Goal: Task Accomplishment & Management: Use online tool/utility

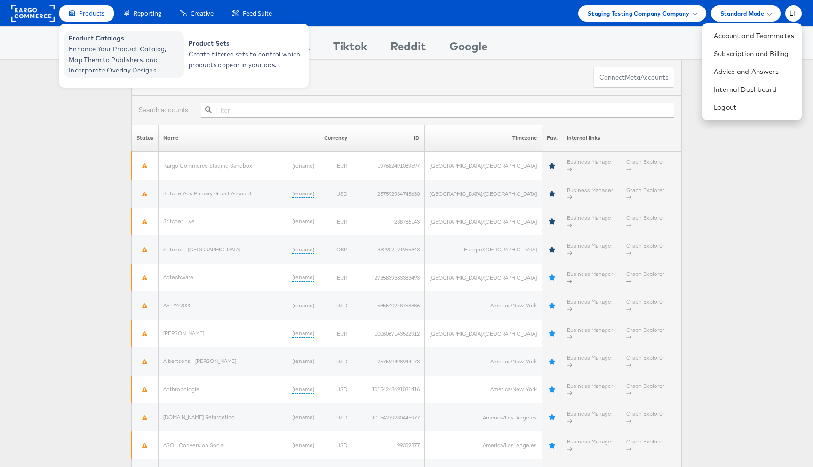
click at [99, 64] on span "Enhance Your Product Catalog, Map Them to Publishers, and Incorporate Overlay D…" at bounding box center [125, 60] width 113 height 32
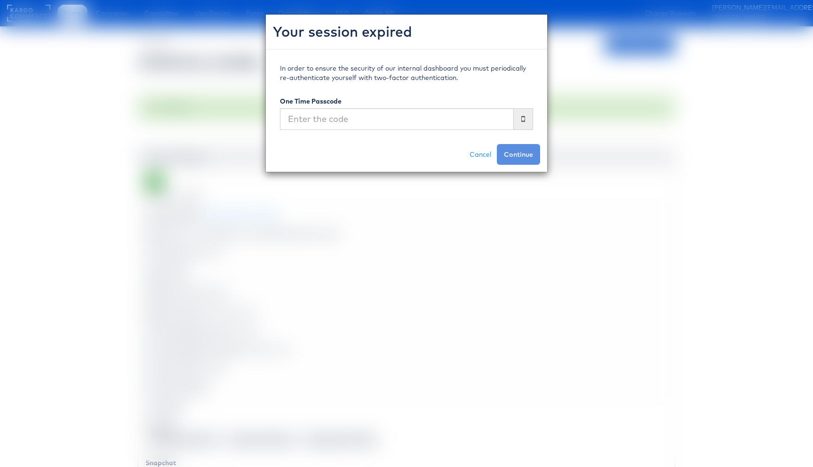
scroll to position [778, 0]
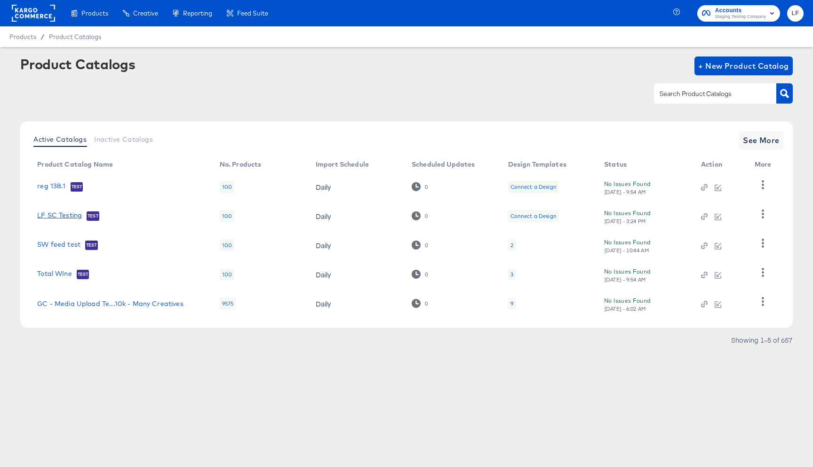
click at [62, 213] on link "LF SC Testing" at bounding box center [59, 215] width 45 height 9
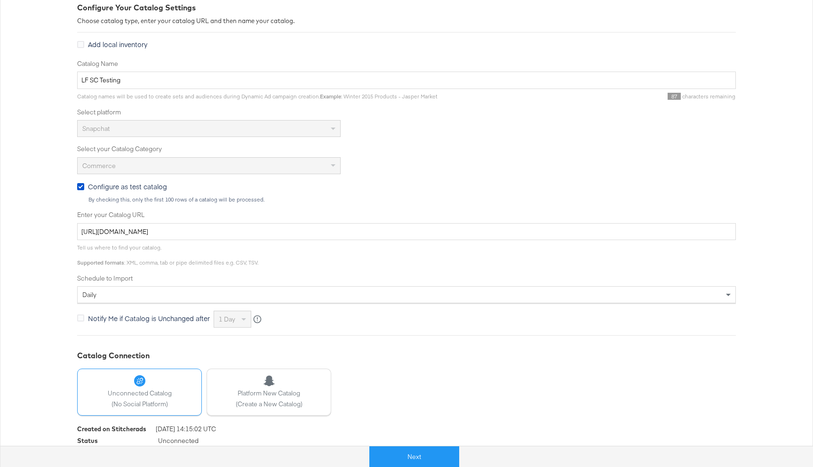
scroll to position [164, 0]
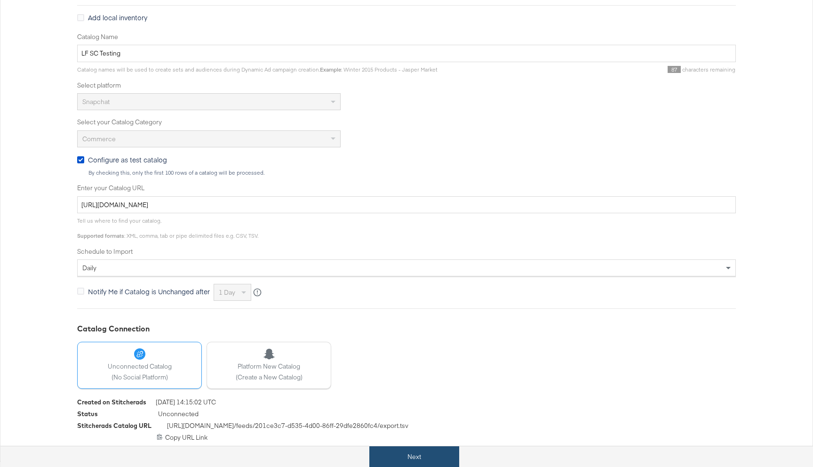
click at [414, 461] on button "Next" at bounding box center [414, 456] width 90 height 21
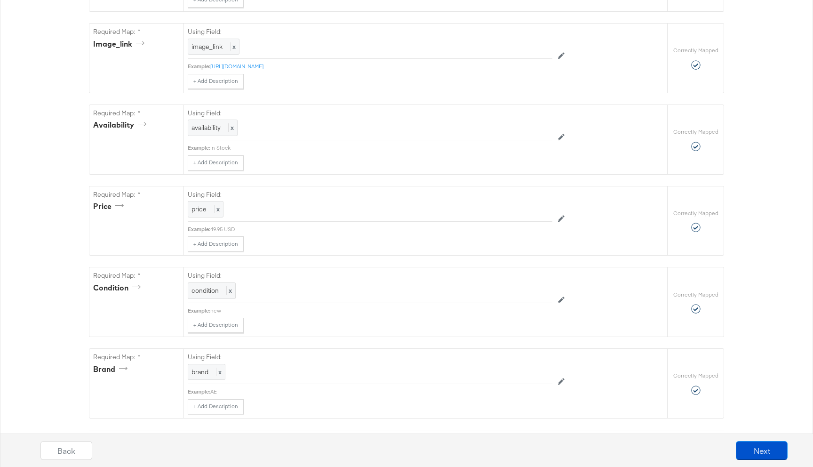
scroll to position [612, 0]
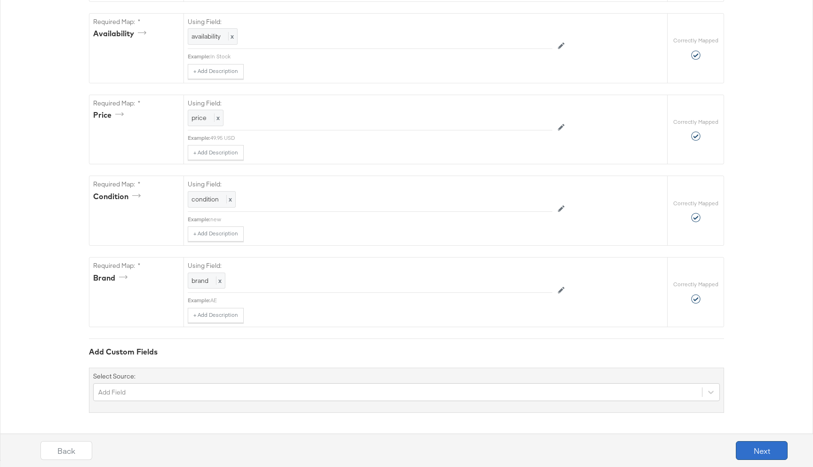
click at [745, 452] on button "Next" at bounding box center [762, 450] width 52 height 19
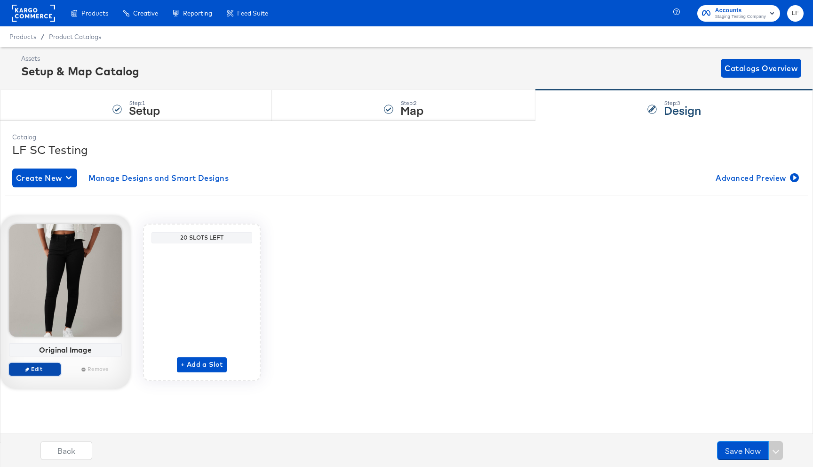
click at [44, 368] on span "Edit" at bounding box center [34, 368] width 43 height 7
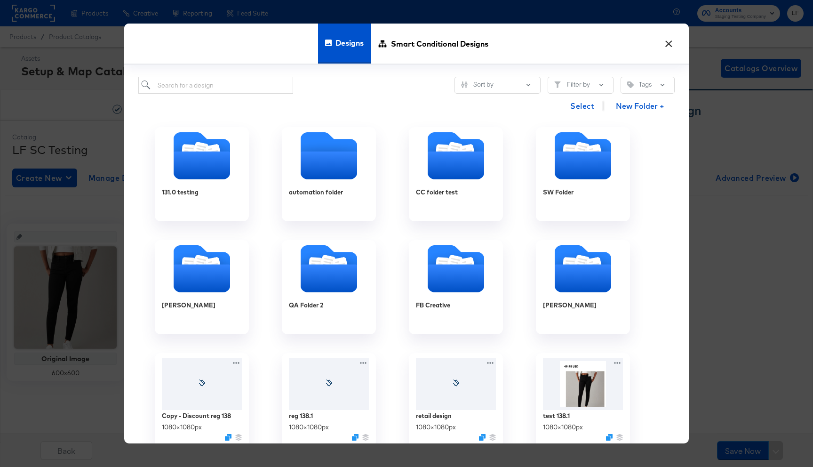
click at [669, 44] on button "×" at bounding box center [668, 41] width 17 height 17
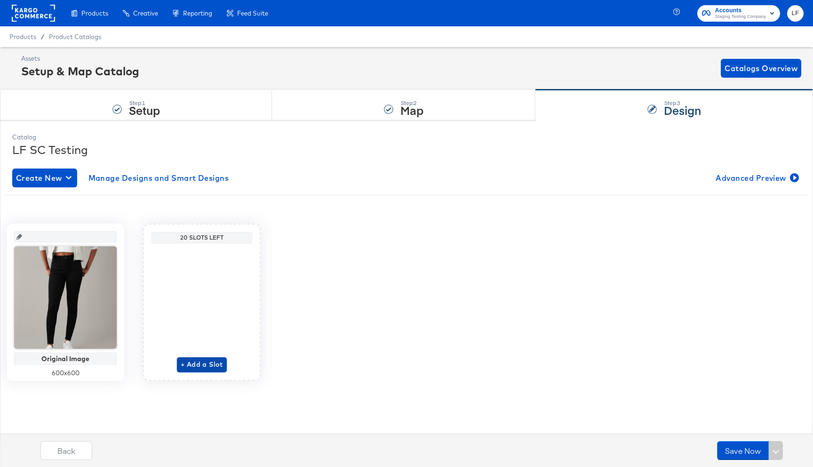
click at [183, 367] on span "+ Add a Slot" at bounding box center [202, 364] width 42 height 12
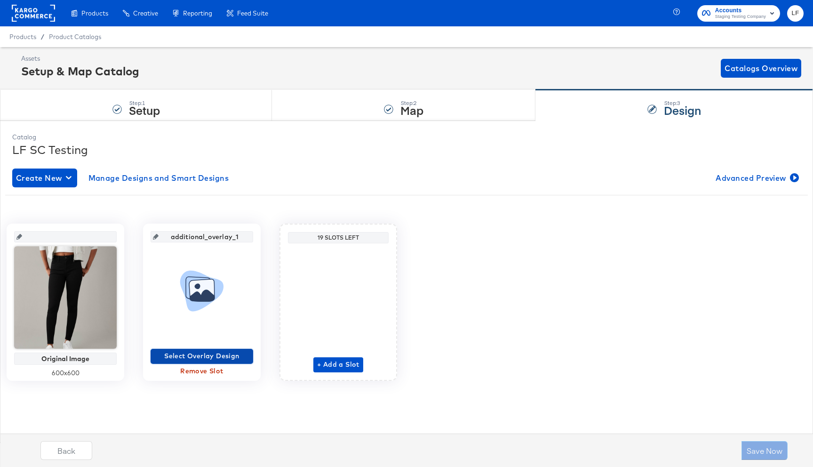
click at [178, 356] on span "Select Overlay Design" at bounding box center [201, 356] width 95 height 12
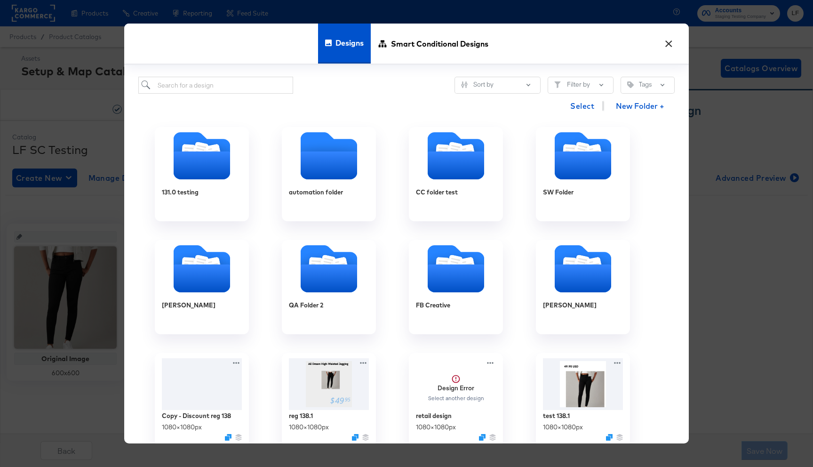
click at [667, 49] on button "×" at bounding box center [668, 41] width 17 height 17
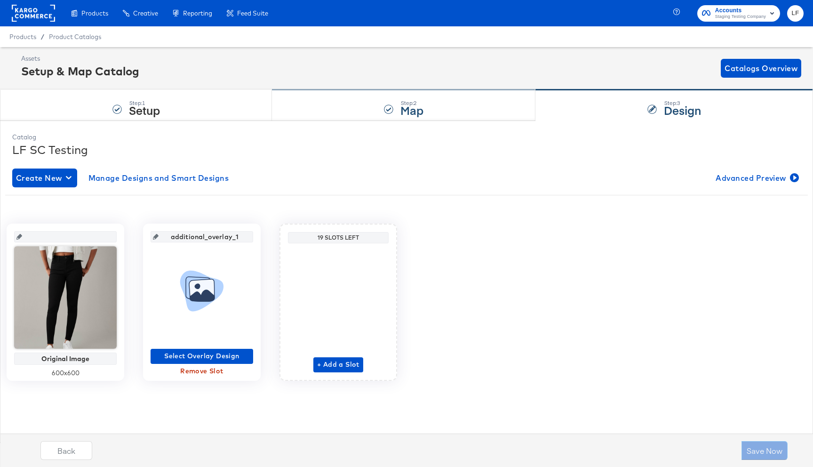
click at [410, 109] on strong "Map" at bounding box center [411, 110] width 23 height 16
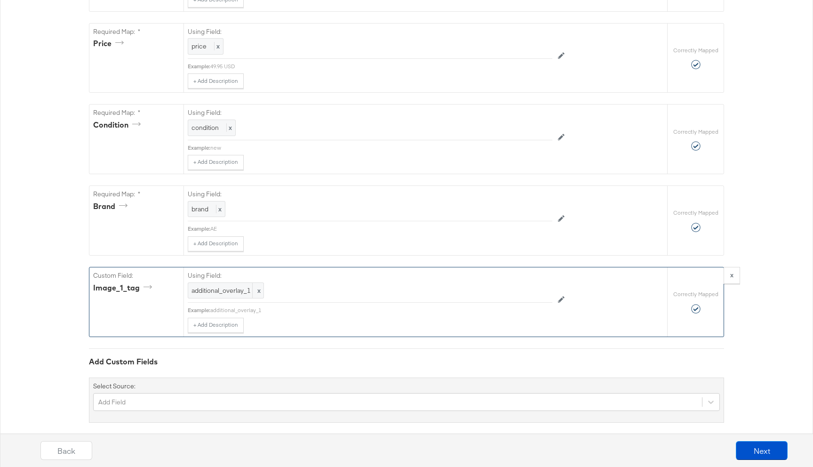
scroll to position [693, 0]
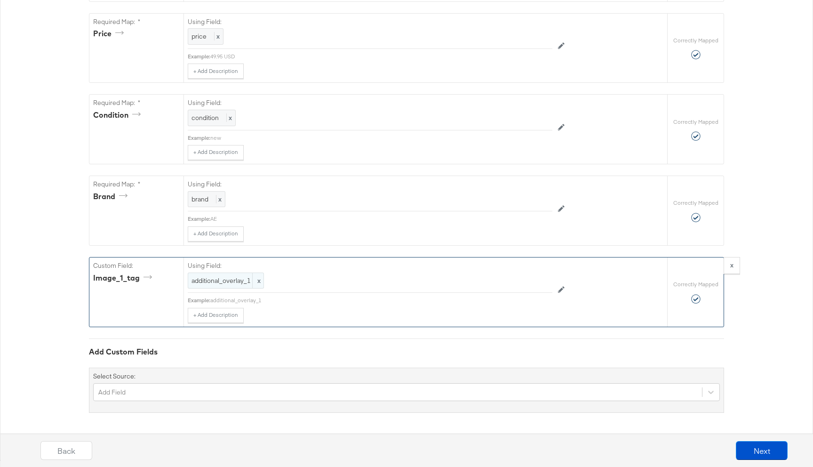
click at [258, 284] on span "x" at bounding box center [257, 281] width 11 height 16
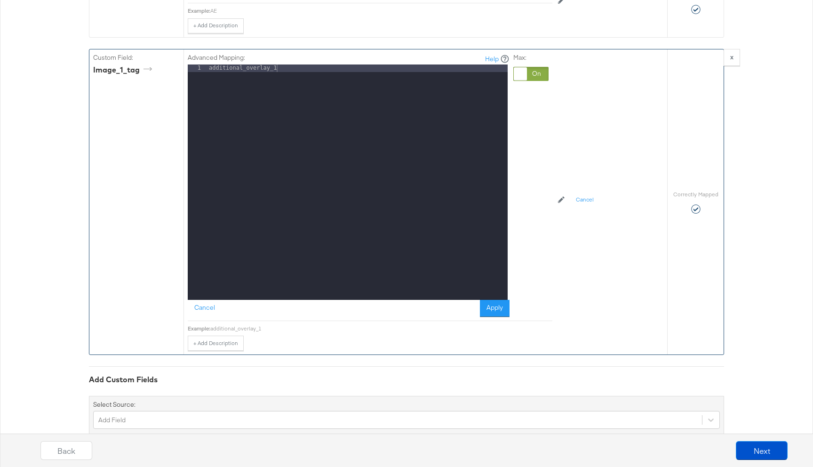
scroll to position [902, 0]
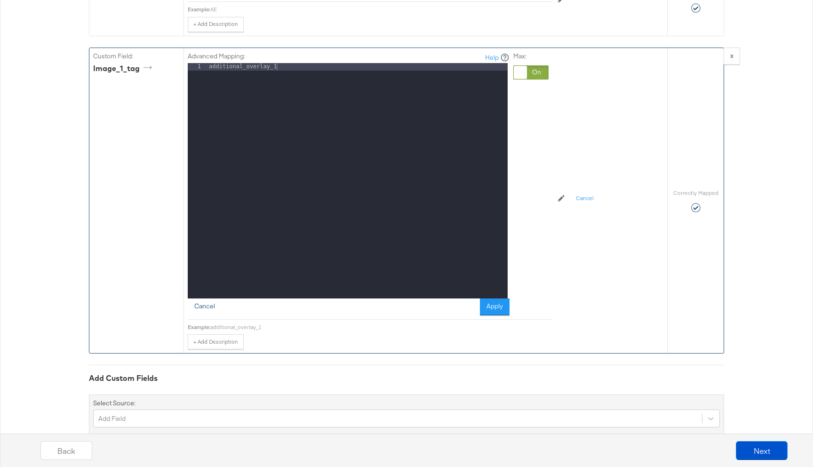
click at [204, 304] on button "Cancel" at bounding box center [205, 306] width 34 height 17
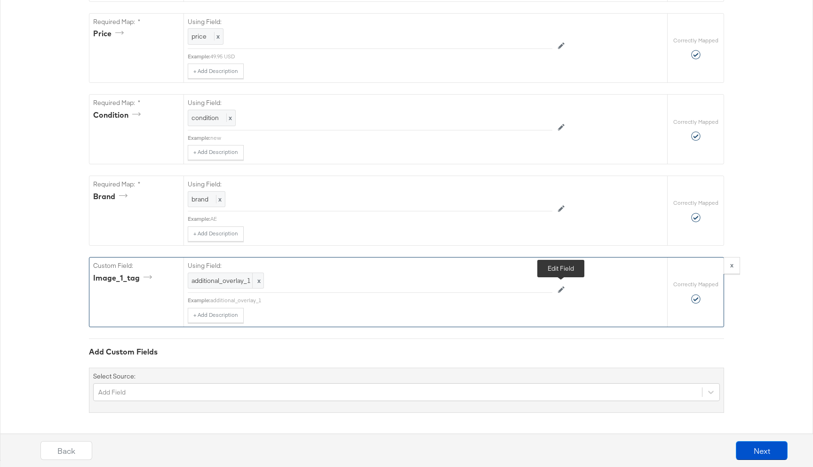
click at [562, 290] on icon at bounding box center [561, 290] width 7 height 7
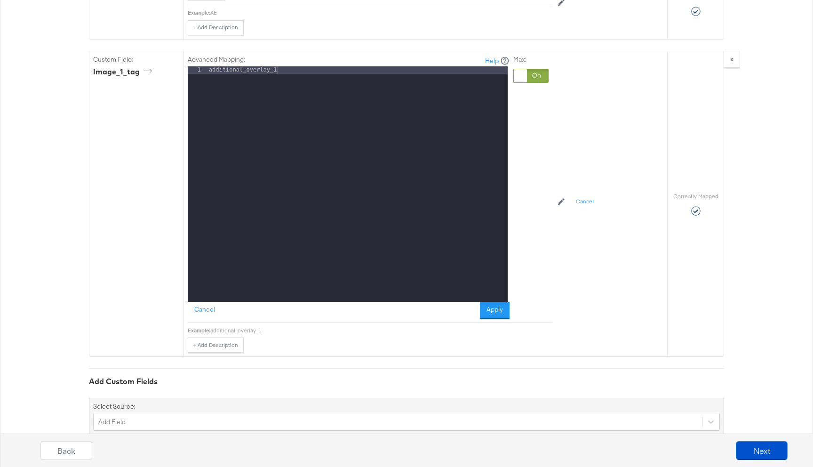
scroll to position [902, 0]
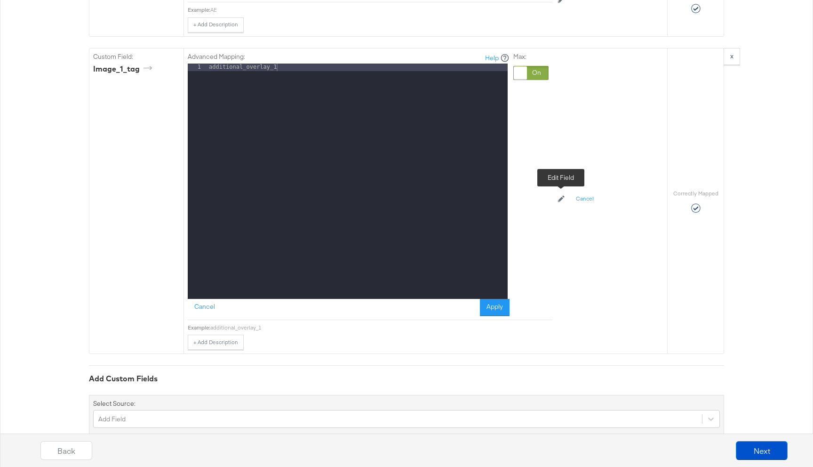
click at [559, 194] on button at bounding box center [561, 198] width 18 height 15
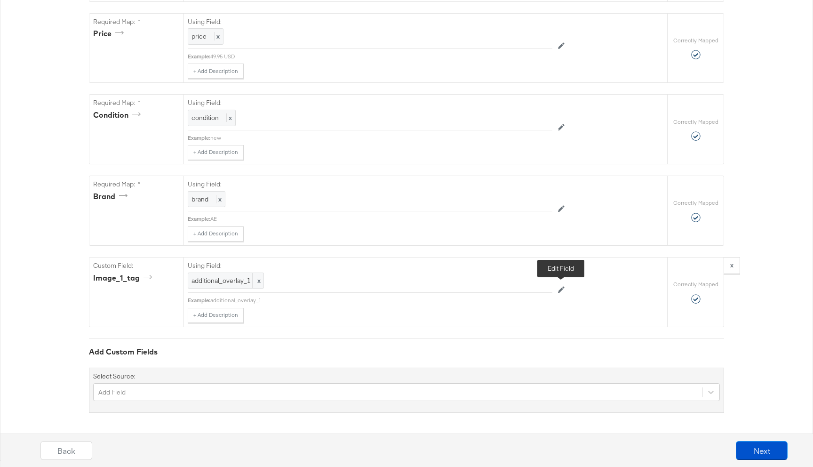
click at [559, 290] on icon at bounding box center [561, 289] width 7 height 7
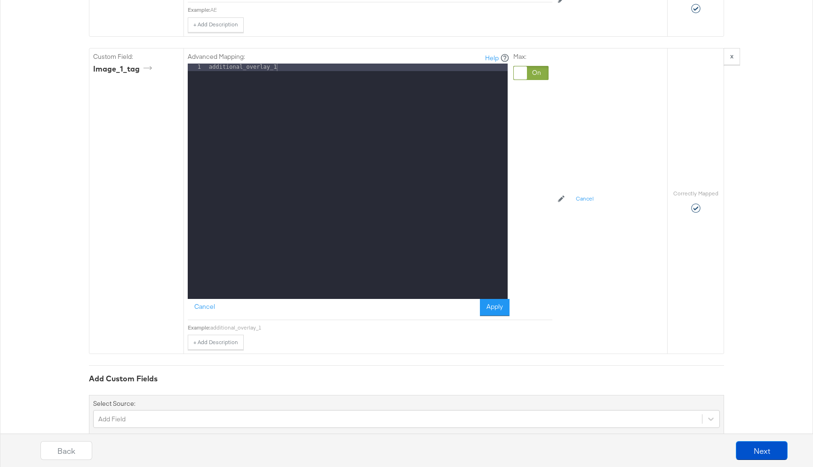
click at [356, 147] on div "additional_overlay_1" at bounding box center [357, 189] width 301 height 250
click at [494, 311] on button "Apply" at bounding box center [495, 307] width 30 height 17
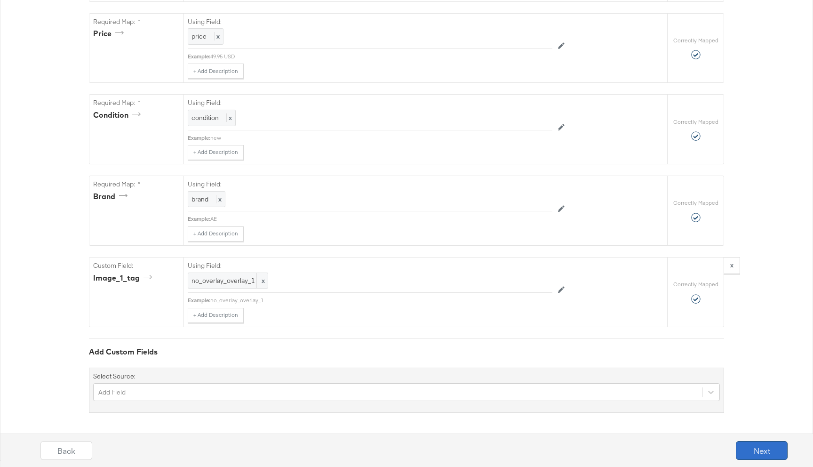
click at [745, 445] on button "Next" at bounding box center [762, 450] width 52 height 19
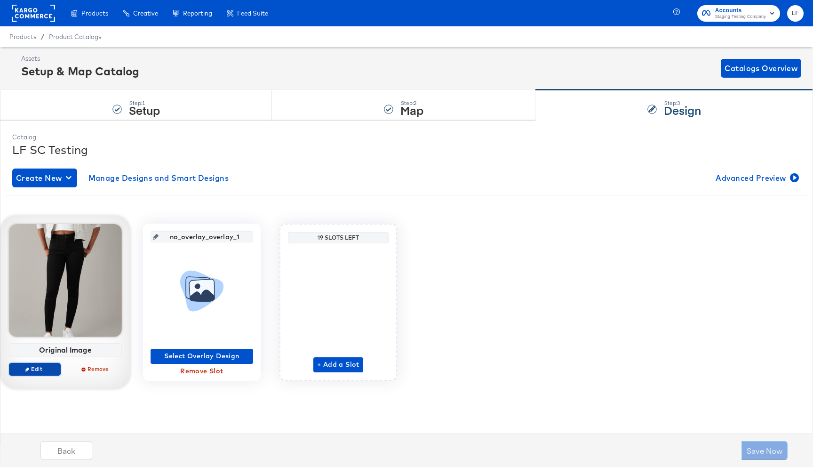
click at [34, 367] on span "Edit" at bounding box center [34, 368] width 43 height 7
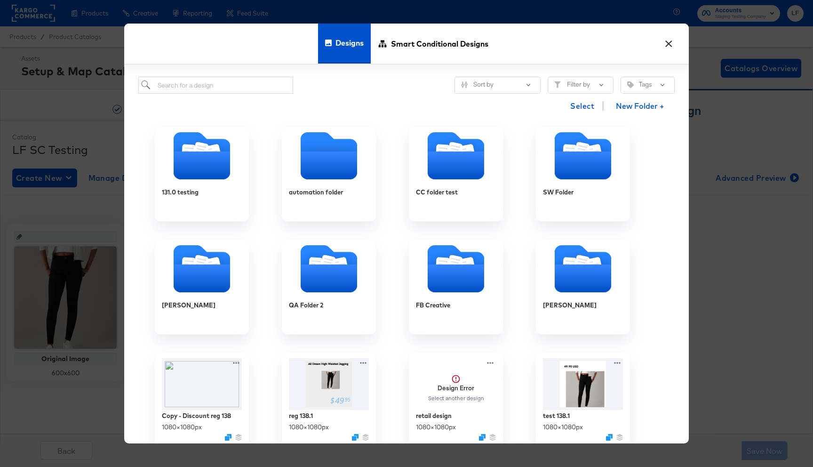
click at [672, 46] on button "×" at bounding box center [668, 41] width 17 height 17
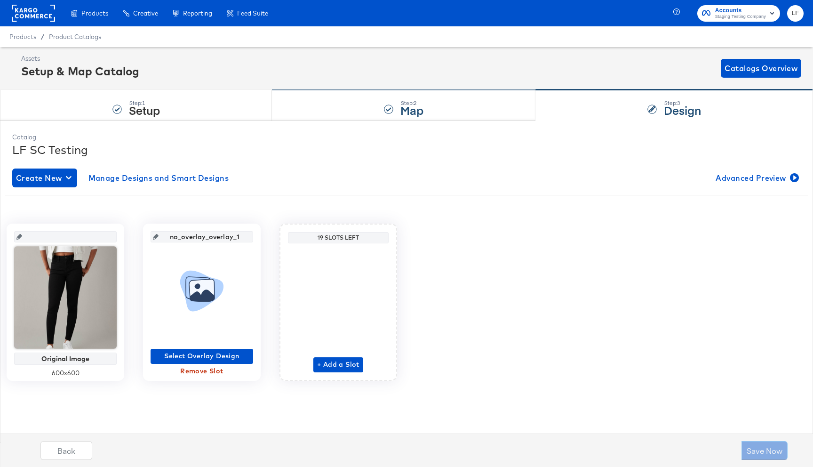
click at [412, 103] on strong "Map" at bounding box center [411, 110] width 23 height 16
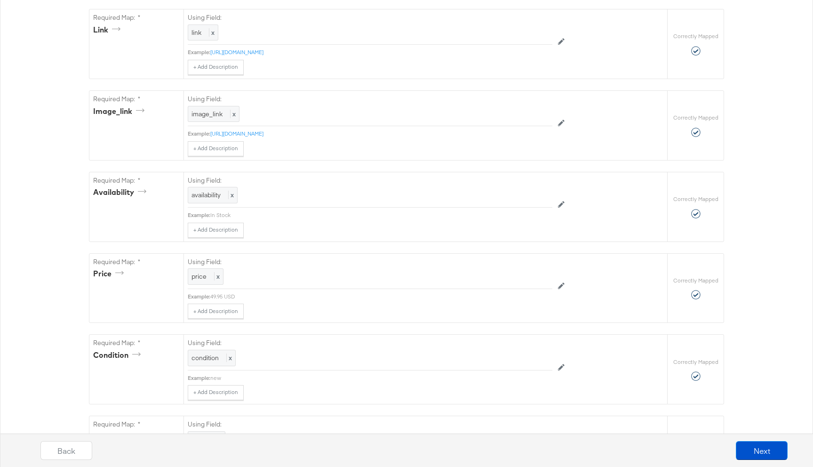
scroll to position [693, 0]
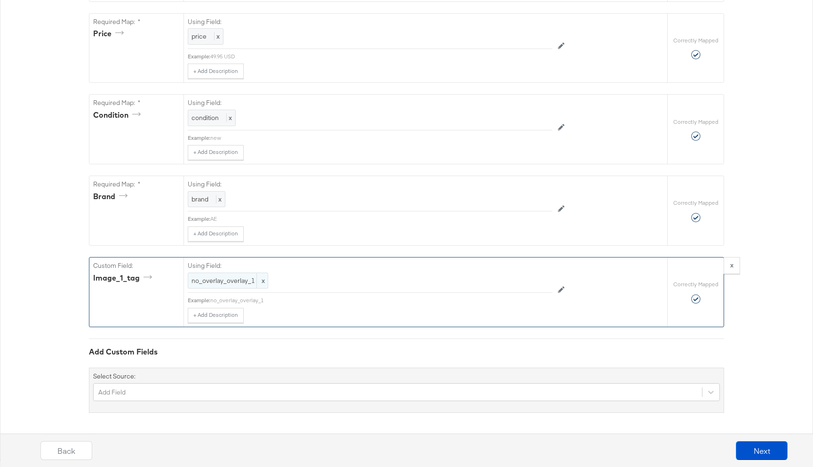
click at [262, 279] on span "x" at bounding box center [261, 281] width 11 height 16
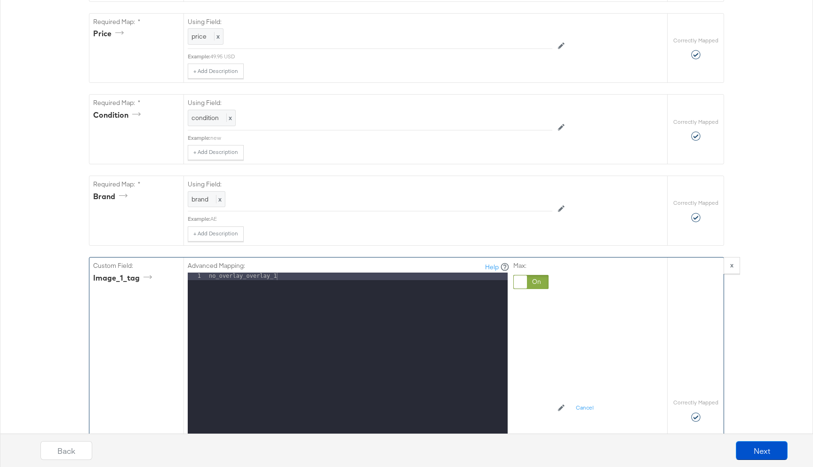
click at [265, 275] on div "no_overlay_overlay_1" at bounding box center [357, 397] width 301 height 250
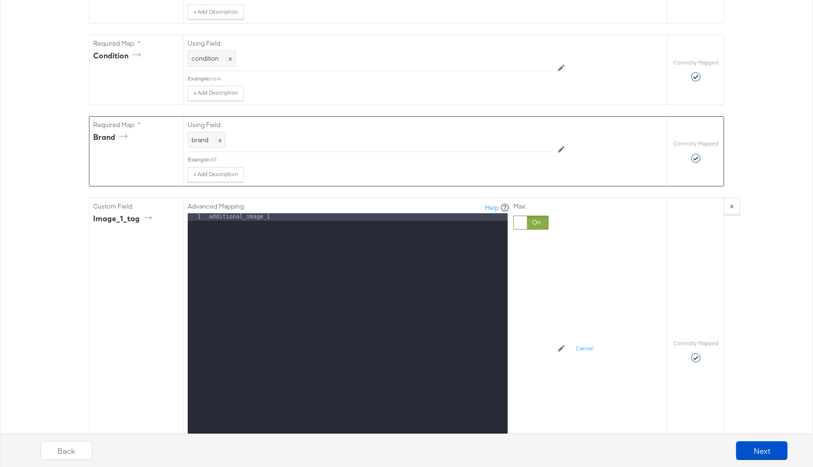
scroll to position [929, 0]
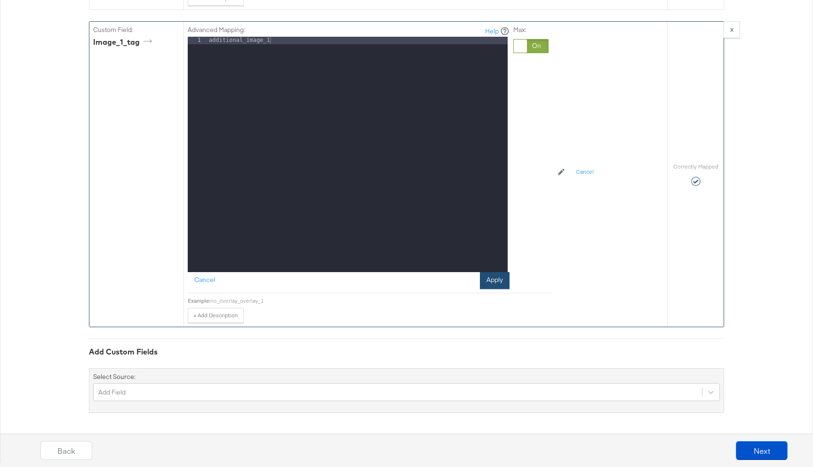
click at [495, 271] on div "Advanced Mapping: Help 1 additional_image_1 XXXXXXXXXXXXXXXXXXXXXXXXXXXXXXXXXXX…" at bounding box center [349, 156] width 322 height 263
click at [495, 281] on button "Apply" at bounding box center [495, 280] width 30 height 17
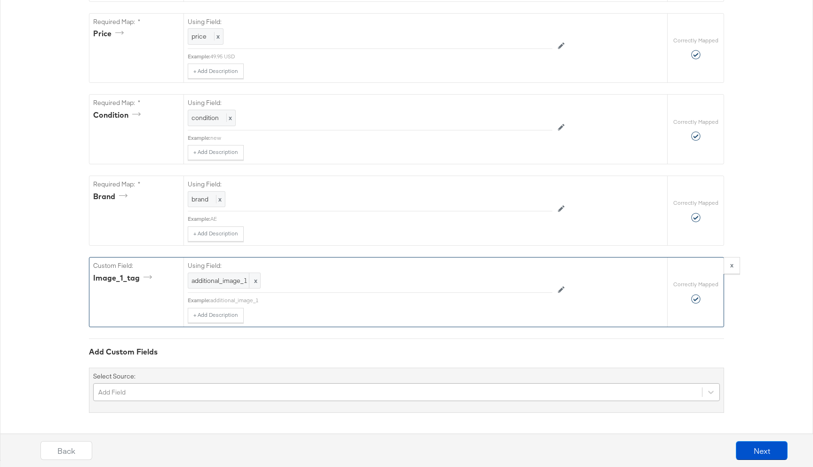
click at [255, 395] on div "Add Field" at bounding box center [406, 392] width 627 height 18
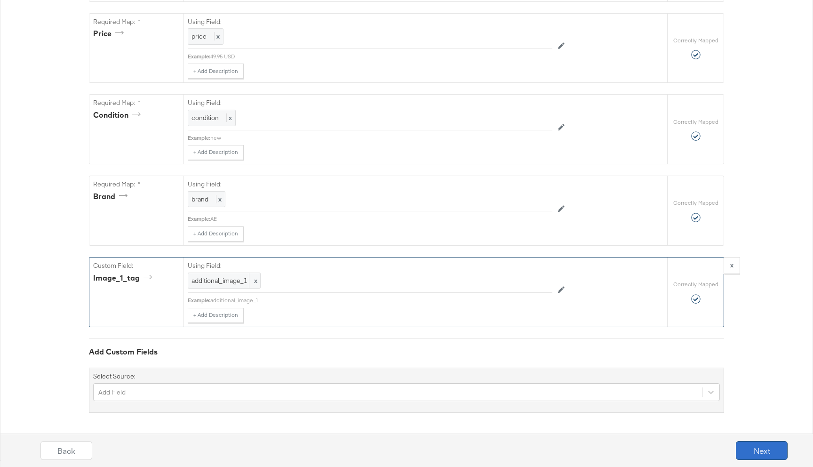
click at [749, 452] on button "Next" at bounding box center [762, 450] width 52 height 19
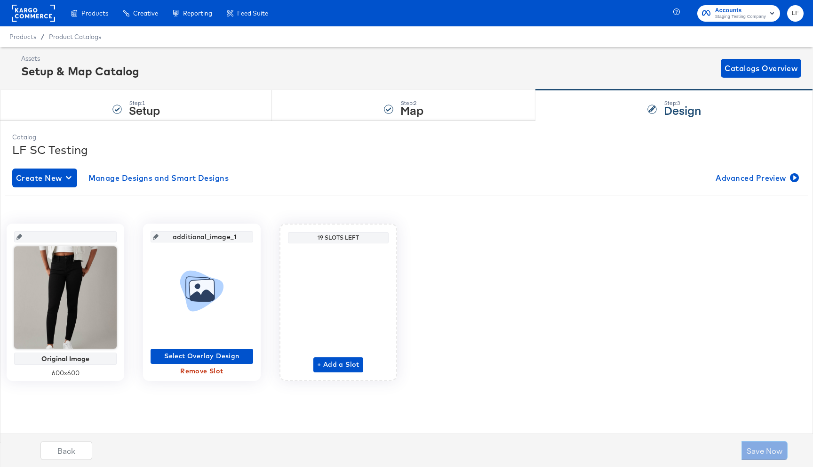
click at [747, 213] on div "Original Image 600 x 600 additional_image_1 Select Overlay Design Remove Slot 1…" at bounding box center [406, 298] width 788 height 192
click at [745, 179] on span "Advanced Preview" at bounding box center [756, 177] width 81 height 13
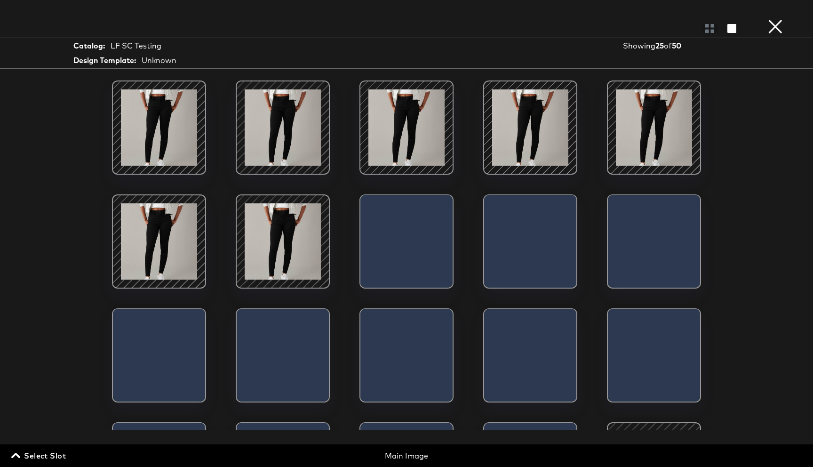
click at [772, 19] on button "×" at bounding box center [775, 9] width 19 height 19
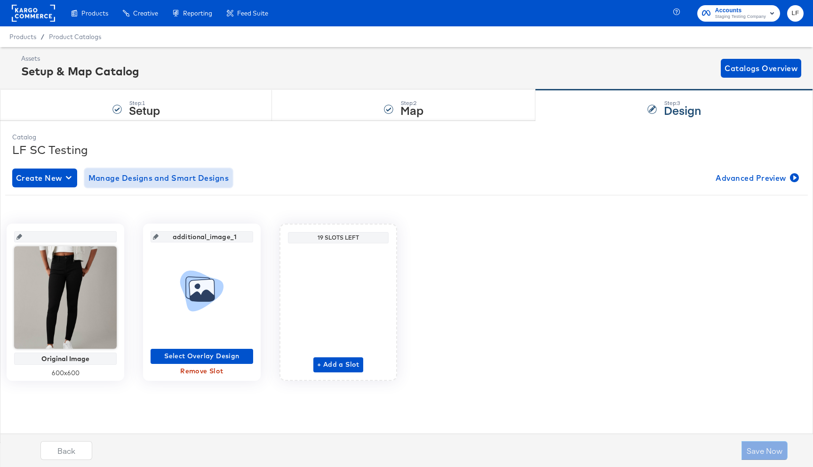
click at [153, 175] on span "Manage Designs and Smart Designs" at bounding box center [158, 177] width 141 height 13
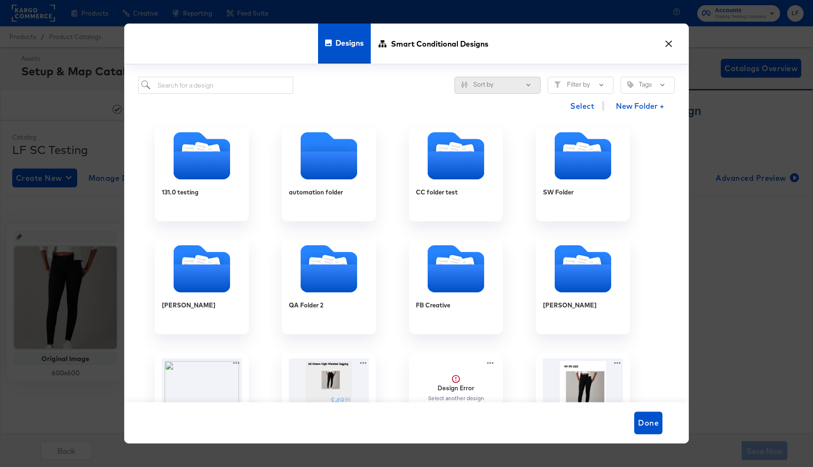
click at [505, 93] on button "Sort by" at bounding box center [497, 85] width 86 height 17
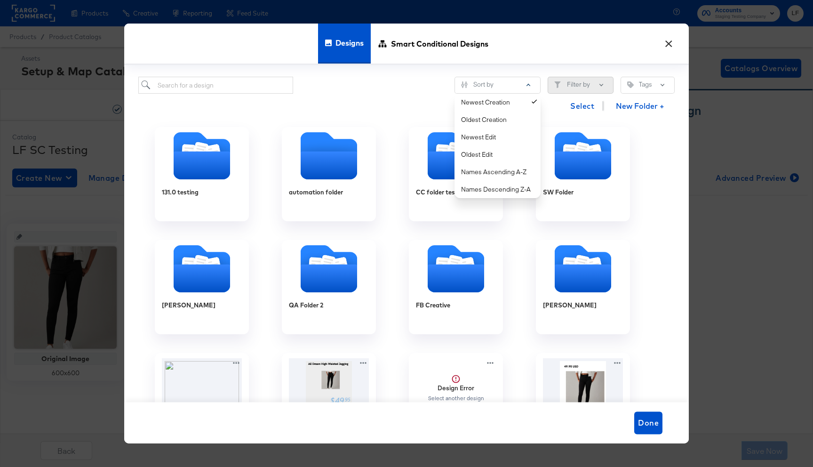
click at [588, 89] on button "Filter by" at bounding box center [581, 85] width 66 height 17
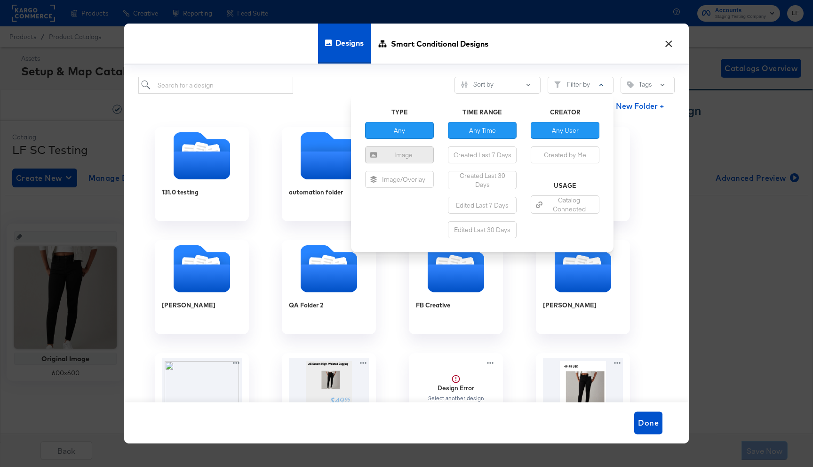
click at [418, 156] on div "Image" at bounding box center [399, 154] width 61 height 9
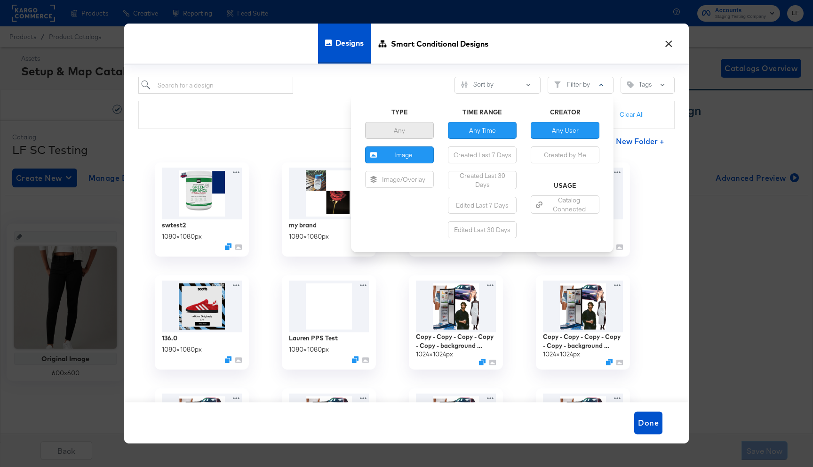
click at [423, 131] on div "Any" at bounding box center [399, 130] width 61 height 9
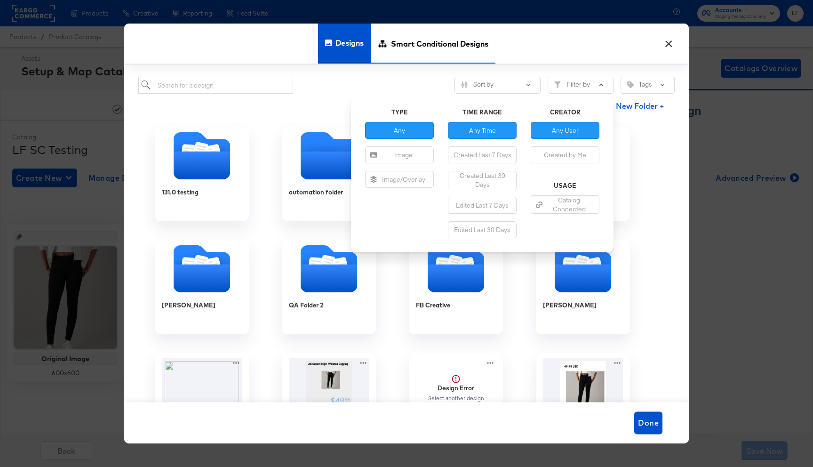
click at [388, 59] on div "Smart Conditional Designs" at bounding box center [433, 44] width 125 height 40
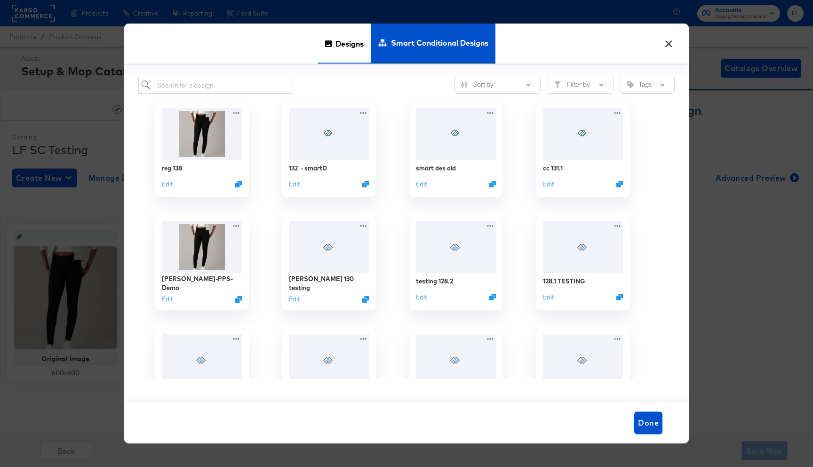
click at [341, 45] on span "Designs" at bounding box center [349, 43] width 28 height 41
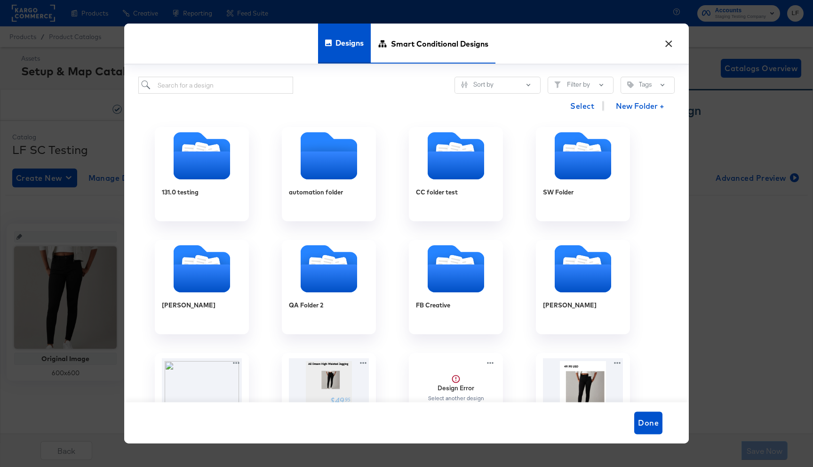
click at [418, 57] on span "Smart Conditional Designs" at bounding box center [439, 43] width 97 height 41
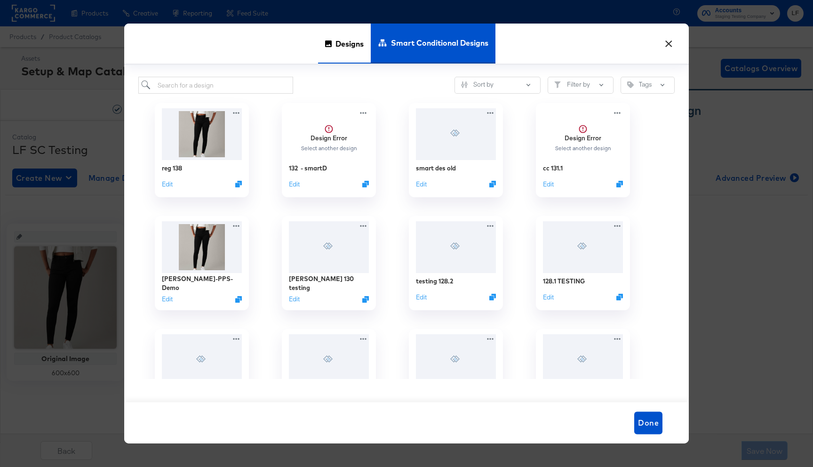
click at [341, 50] on span "Designs" at bounding box center [349, 43] width 28 height 41
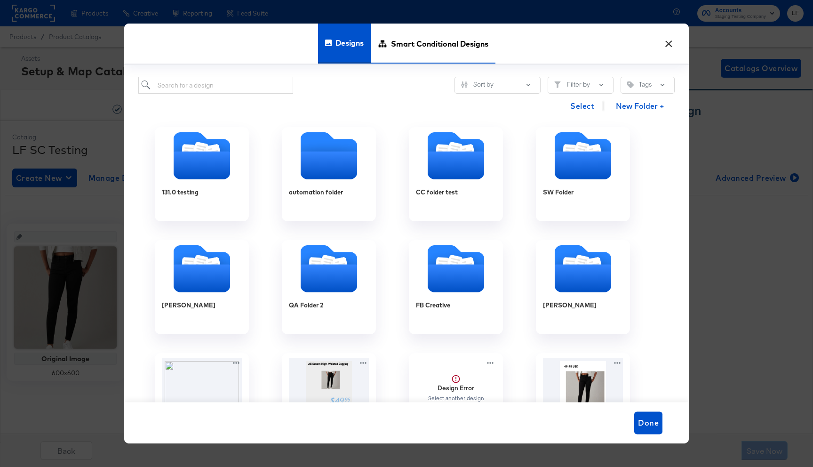
click at [397, 54] on span "Smart Conditional Designs" at bounding box center [439, 43] width 97 height 41
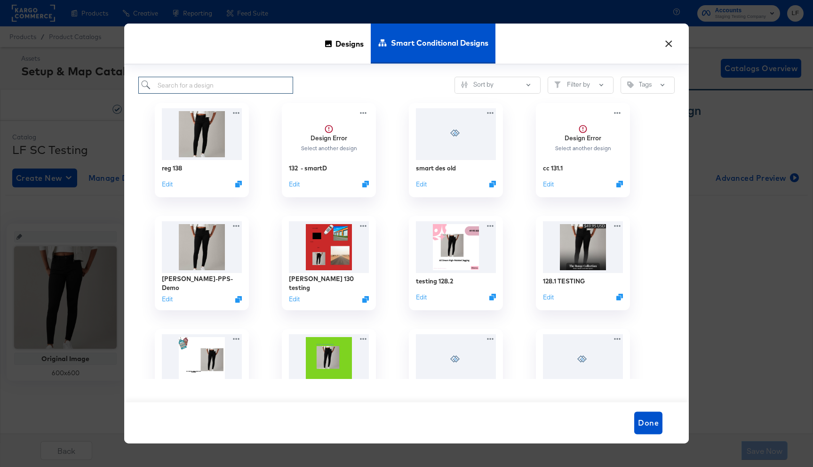
click at [192, 90] on input "search" at bounding box center [215, 85] width 155 height 17
click at [336, 52] on span "Designs" at bounding box center [349, 43] width 28 height 41
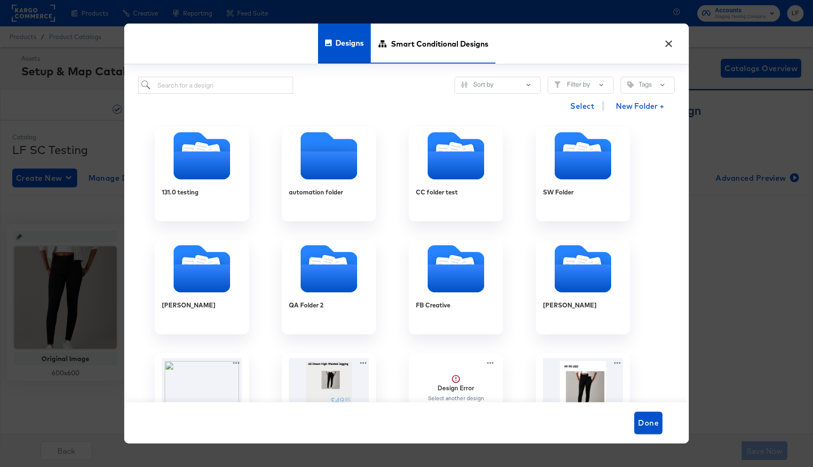
click at [467, 55] on span "Smart Conditional Designs" at bounding box center [439, 43] width 97 height 41
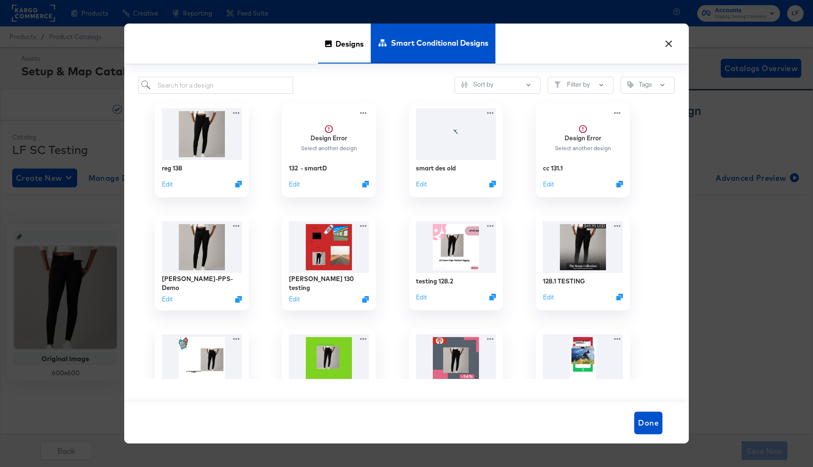
click at [358, 51] on span "Designs" at bounding box center [349, 43] width 28 height 41
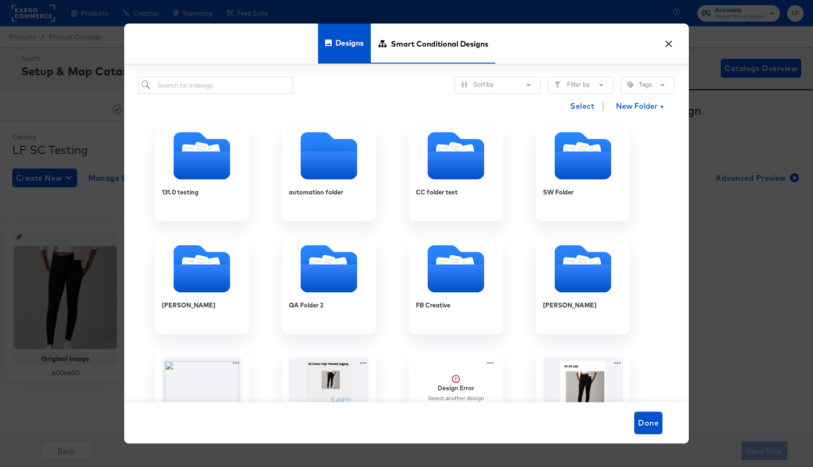
click at [408, 49] on span "Smart Conditional Designs" at bounding box center [439, 43] width 97 height 41
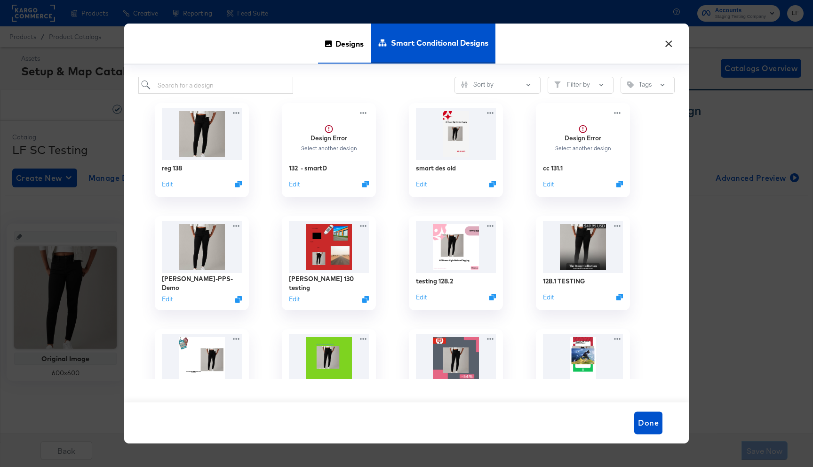
click at [325, 45] on icon at bounding box center [328, 43] width 7 height 7
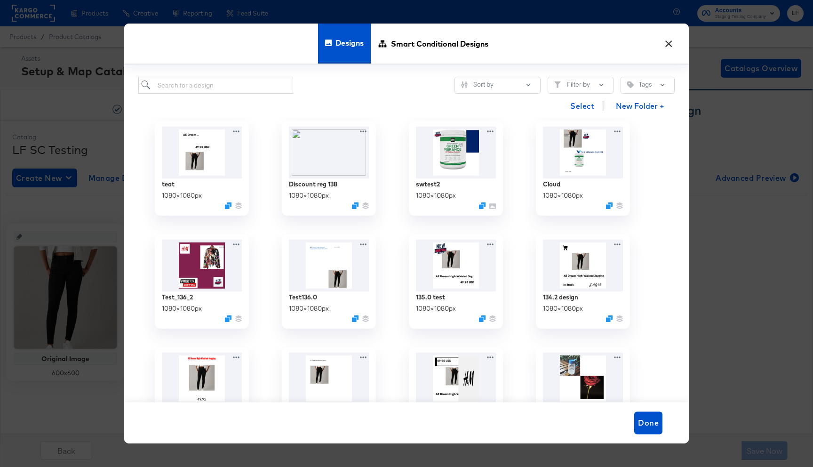
scroll to position [346, 0]
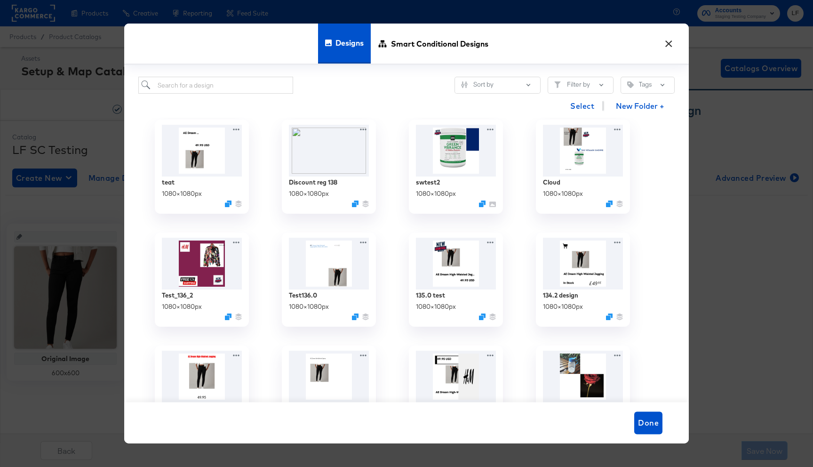
click at [668, 41] on button "×" at bounding box center [668, 41] width 17 height 17
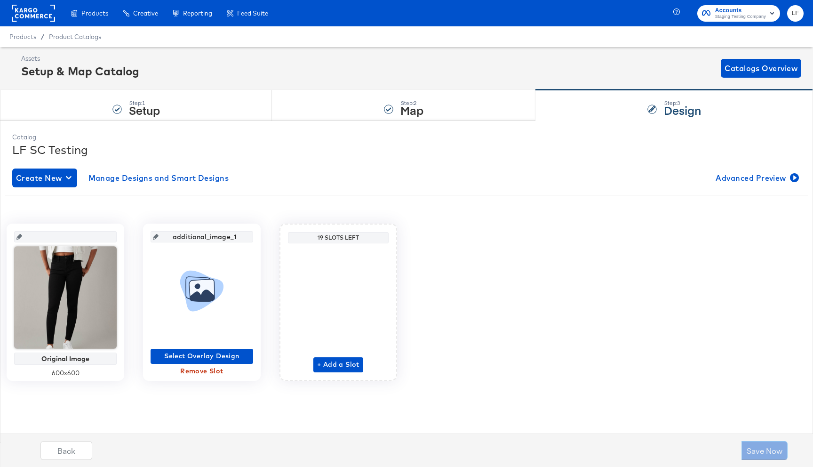
click at [207, 374] on span "Remove Slot" at bounding box center [201, 371] width 95 height 12
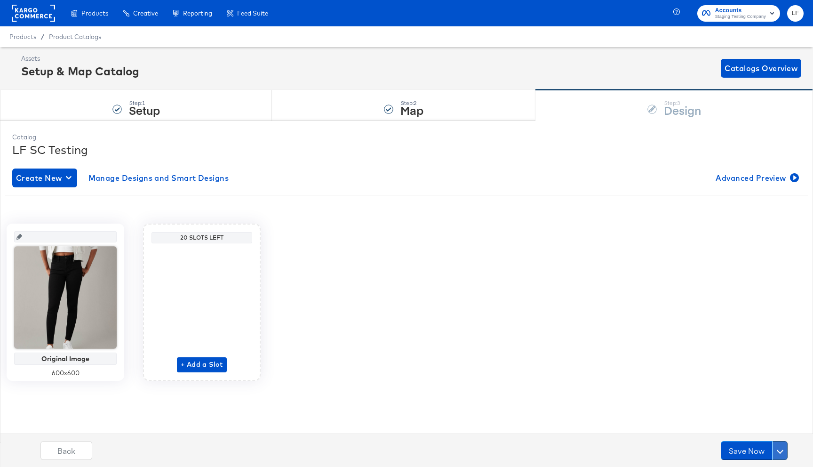
click at [782, 451] on span at bounding box center [780, 450] width 7 height 7
click at [782, 451] on span at bounding box center [780, 451] width 7 height 7
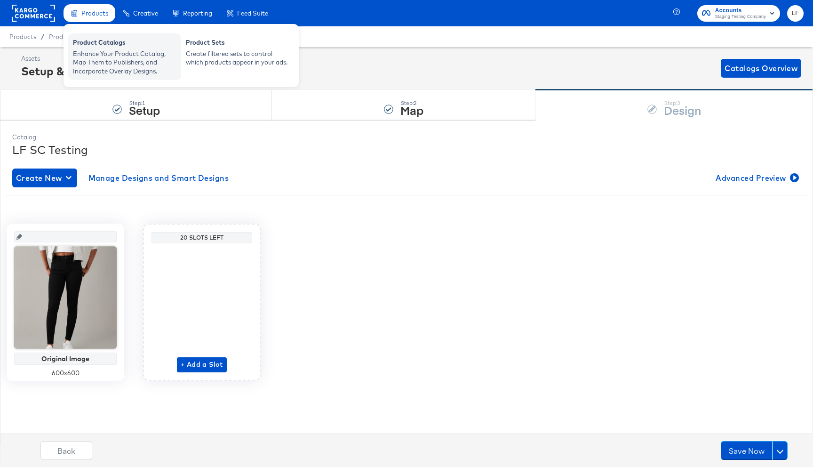
click at [85, 41] on div "Product Catalogs" at bounding box center [125, 43] width 104 height 11
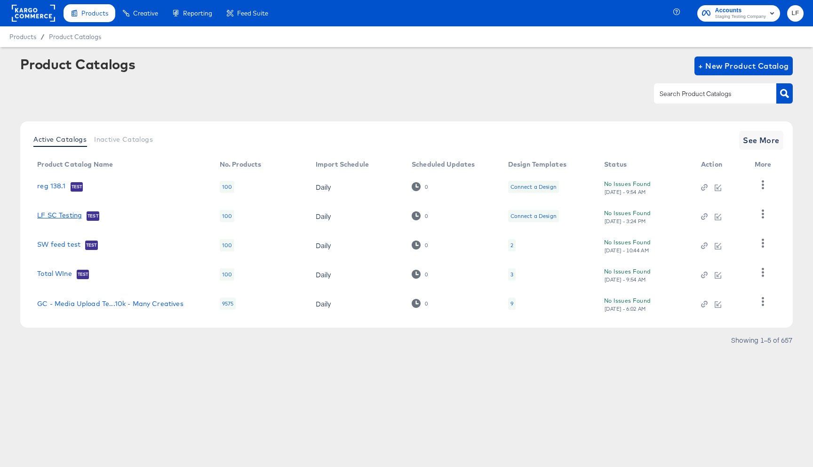
click at [61, 213] on link "LF SC Testing" at bounding box center [59, 215] width 45 height 9
